Goal: Navigation & Orientation: Find specific page/section

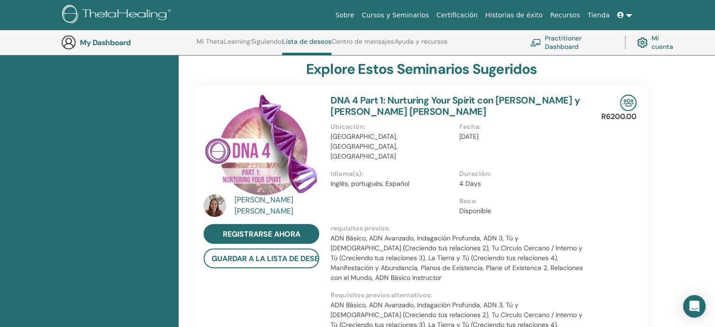
scroll to position [223, 0]
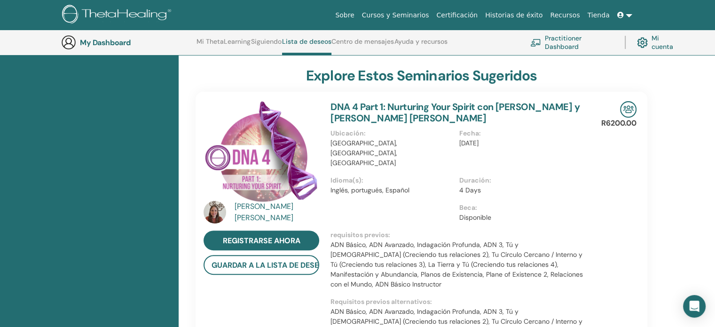
click at [629, 17] on link at bounding box center [624, 15] width 23 height 17
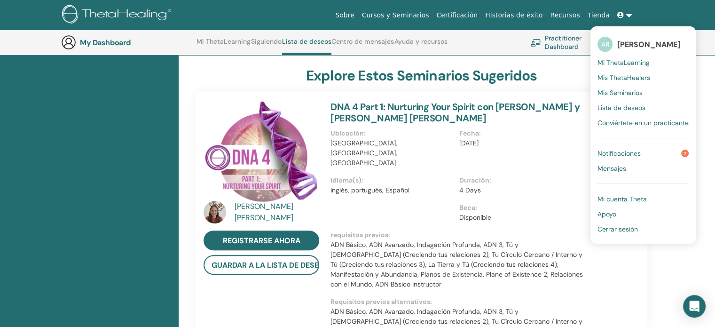
click at [635, 148] on link "Notificaciones 2" at bounding box center [642, 153] width 91 height 15
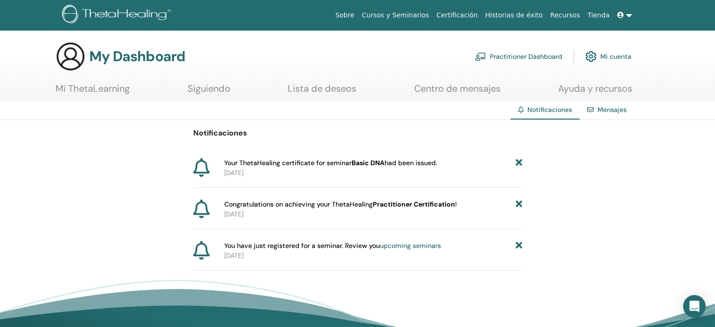
click at [414, 161] on span "Your ThetaHealing certificate for seminar Basic DNA had been issued." at bounding box center [330, 163] width 213 height 10
click at [393, 205] on b "Practitioner Certification" at bounding box center [414, 204] width 82 height 8
click at [389, 161] on span "Your ThetaHealing certificate for seminar Basic DNA had been issued." at bounding box center [330, 163] width 213 height 10
click at [613, 109] on link "Mensajes" at bounding box center [611, 109] width 29 height 8
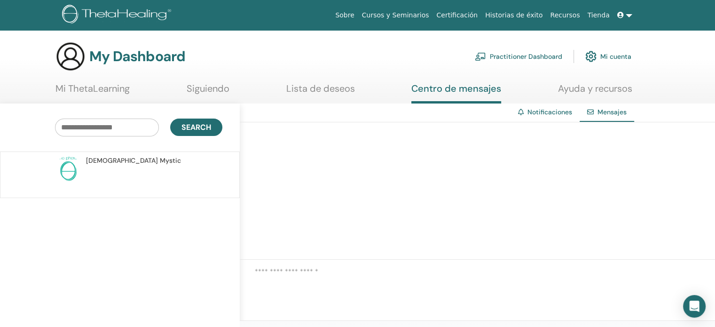
click at [554, 114] on link "Notificaciones" at bounding box center [549, 112] width 45 height 8
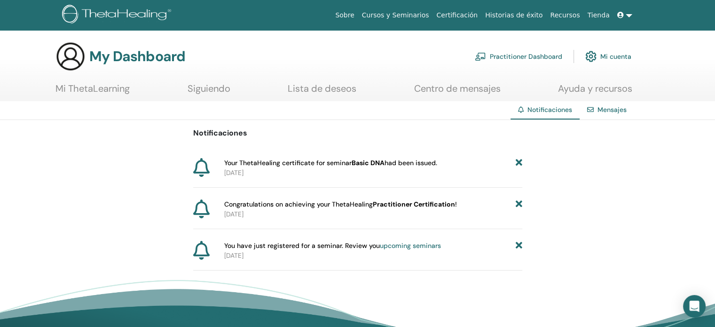
click at [124, 83] on link "Mi ThetaLearning" at bounding box center [92, 92] width 74 height 18
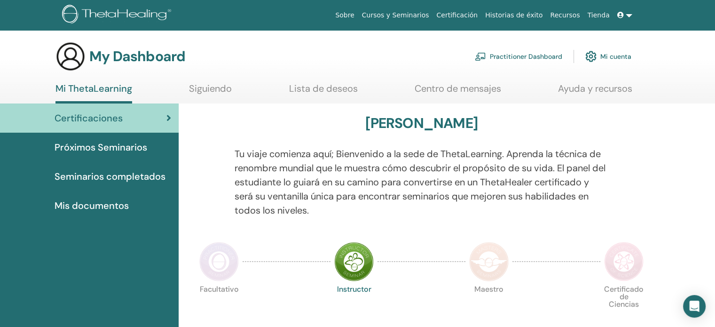
click at [475, 15] on link "Certificación" at bounding box center [456, 15] width 49 height 17
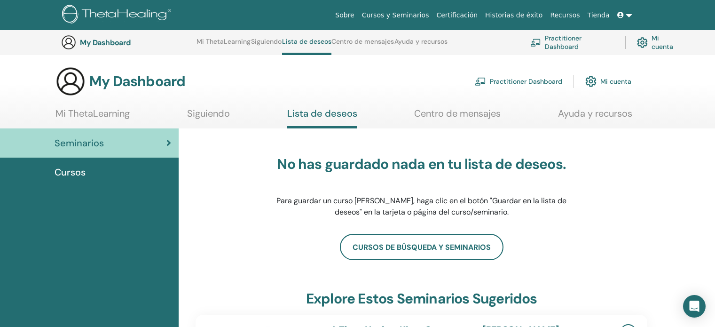
scroll to position [645, 0]
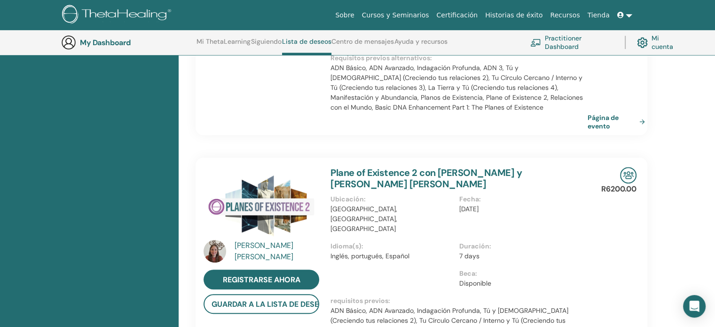
click at [109, 41] on h3 "My Dashboard" at bounding box center [127, 42] width 94 height 9
click at [650, 43] on link "Mi cuenta" at bounding box center [659, 42] width 44 height 21
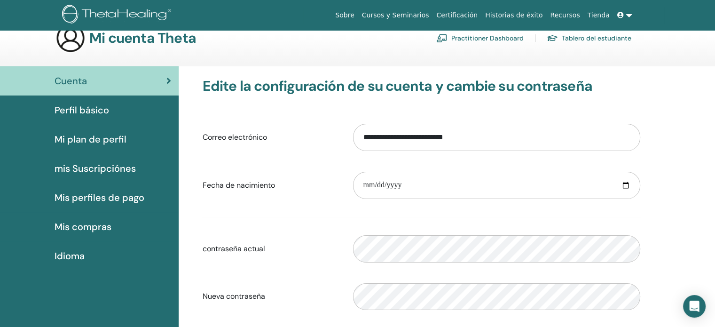
scroll to position [19, 0]
click at [109, 110] on div "Perfil básico" at bounding box center [89, 109] width 163 height 14
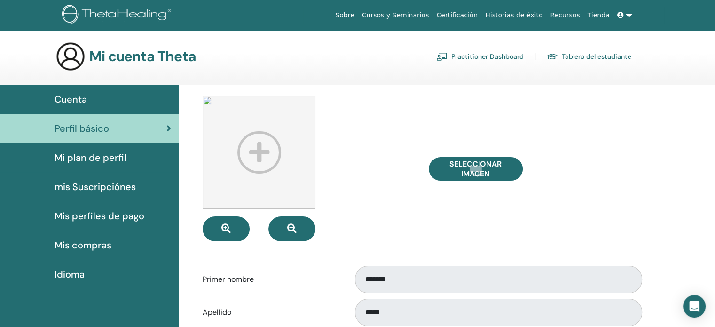
click at [91, 155] on span "Mi plan de perfil" at bounding box center [90, 157] width 72 height 14
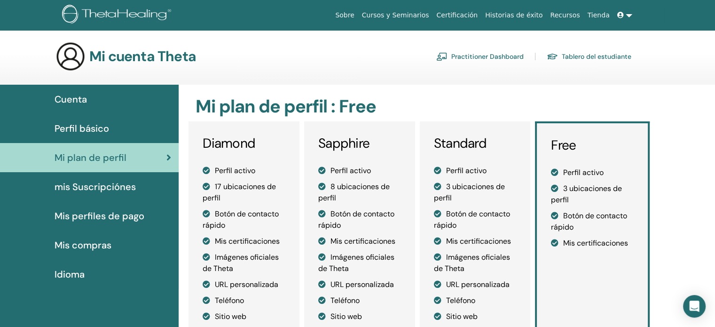
click at [579, 57] on link "Tablero del estudiante" at bounding box center [588, 56] width 85 height 15
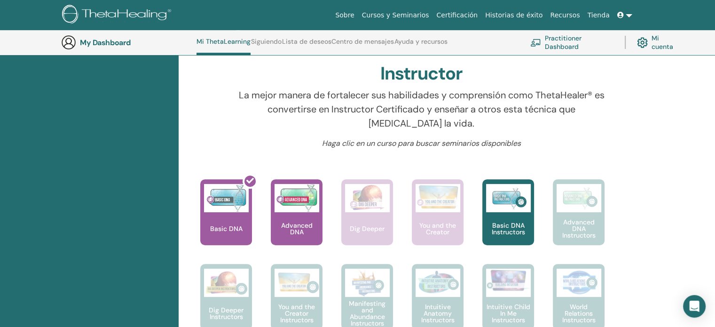
scroll to position [296, 0]
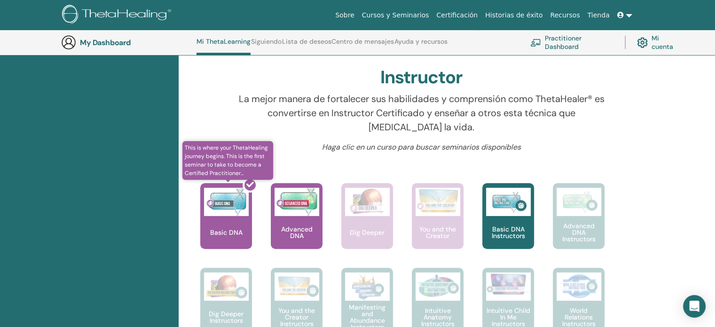
click at [233, 212] on div at bounding box center [232, 219] width 52 height 85
